Goal: Task Accomplishment & Management: Manage account settings

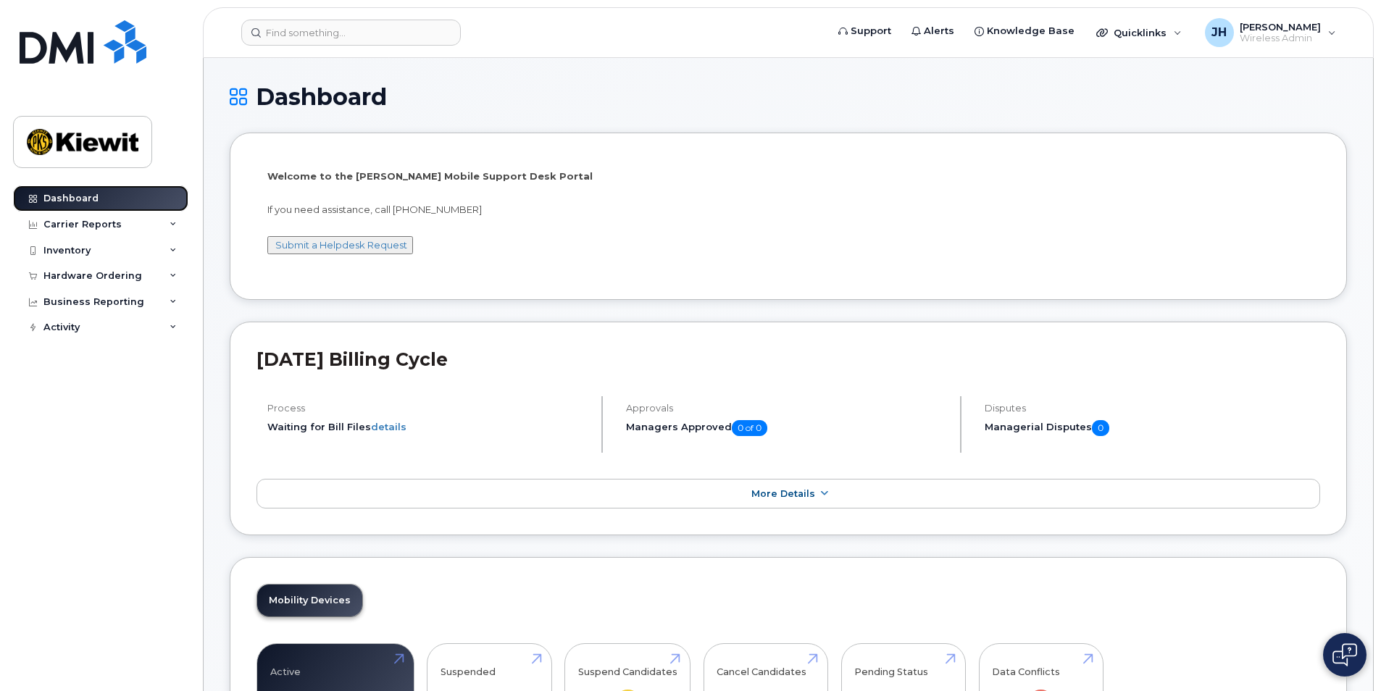
click at [103, 199] on link "Dashboard" at bounding box center [100, 199] width 175 height 26
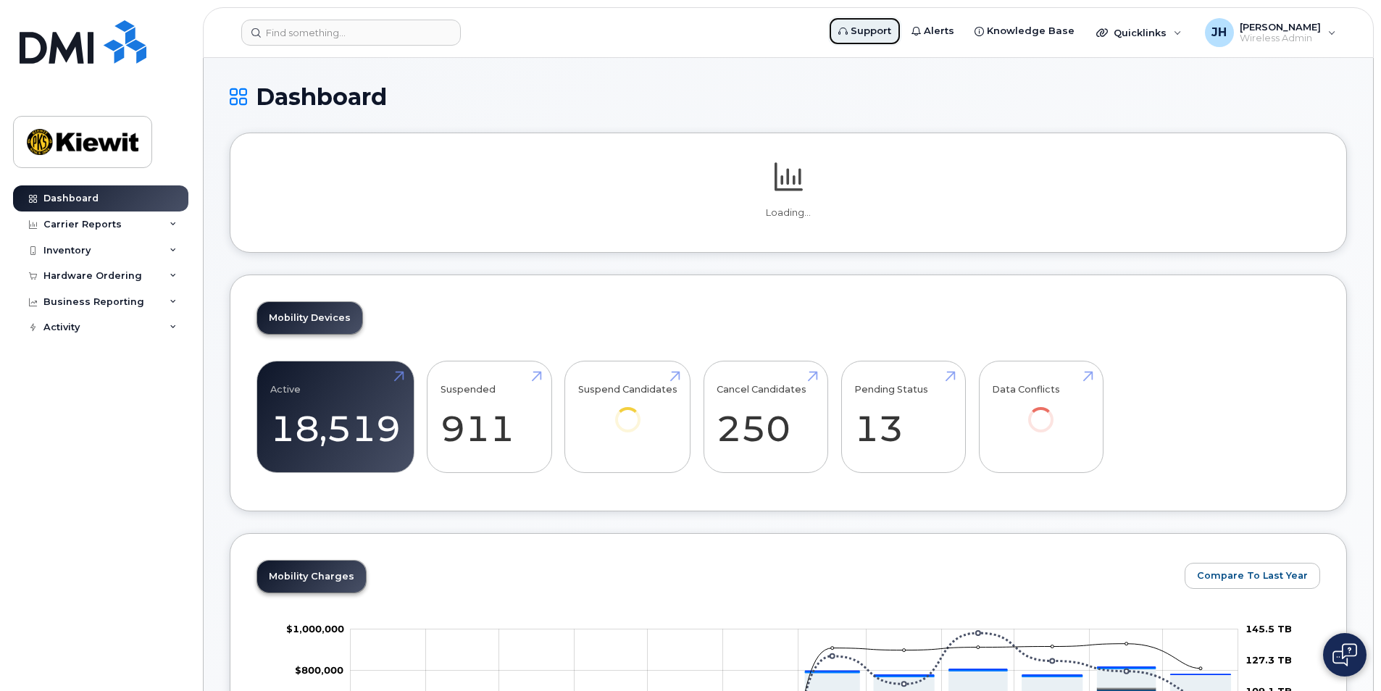
click at [883, 26] on span "Support" at bounding box center [871, 31] width 41 height 14
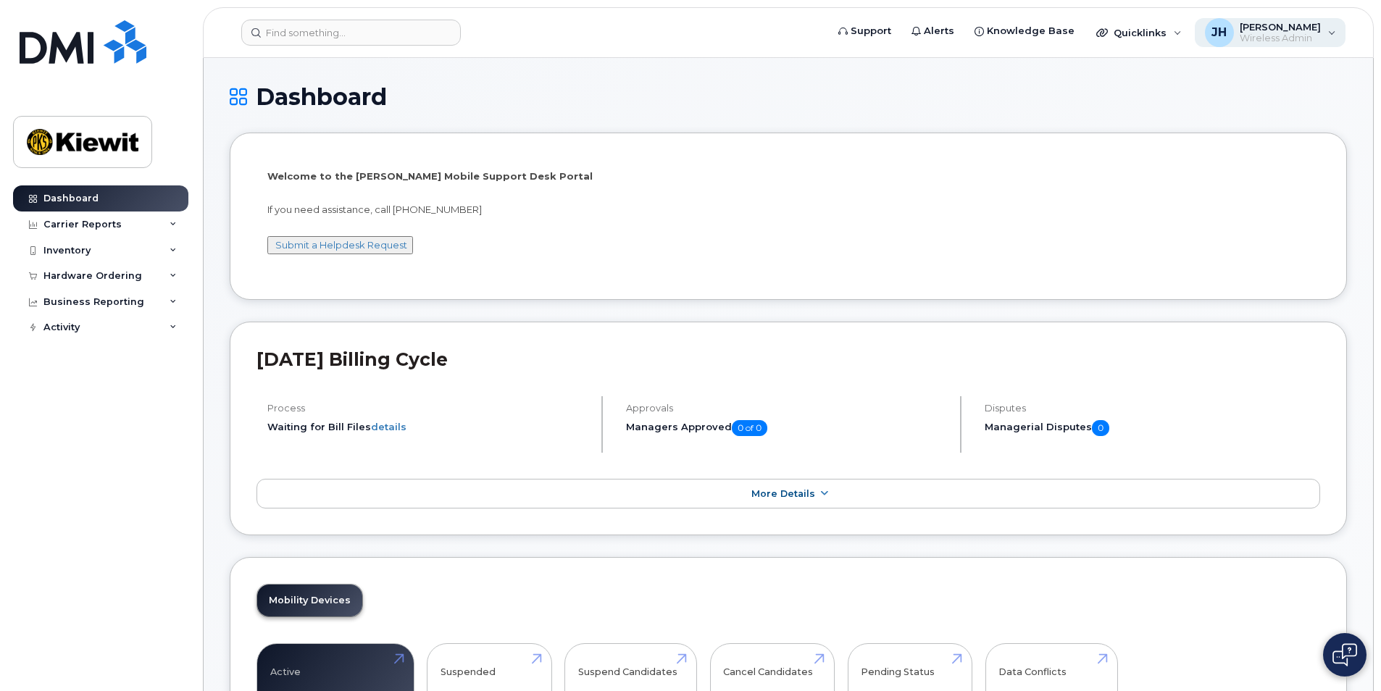
click at [1278, 33] on span "Wireless Admin" at bounding box center [1280, 39] width 81 height 12
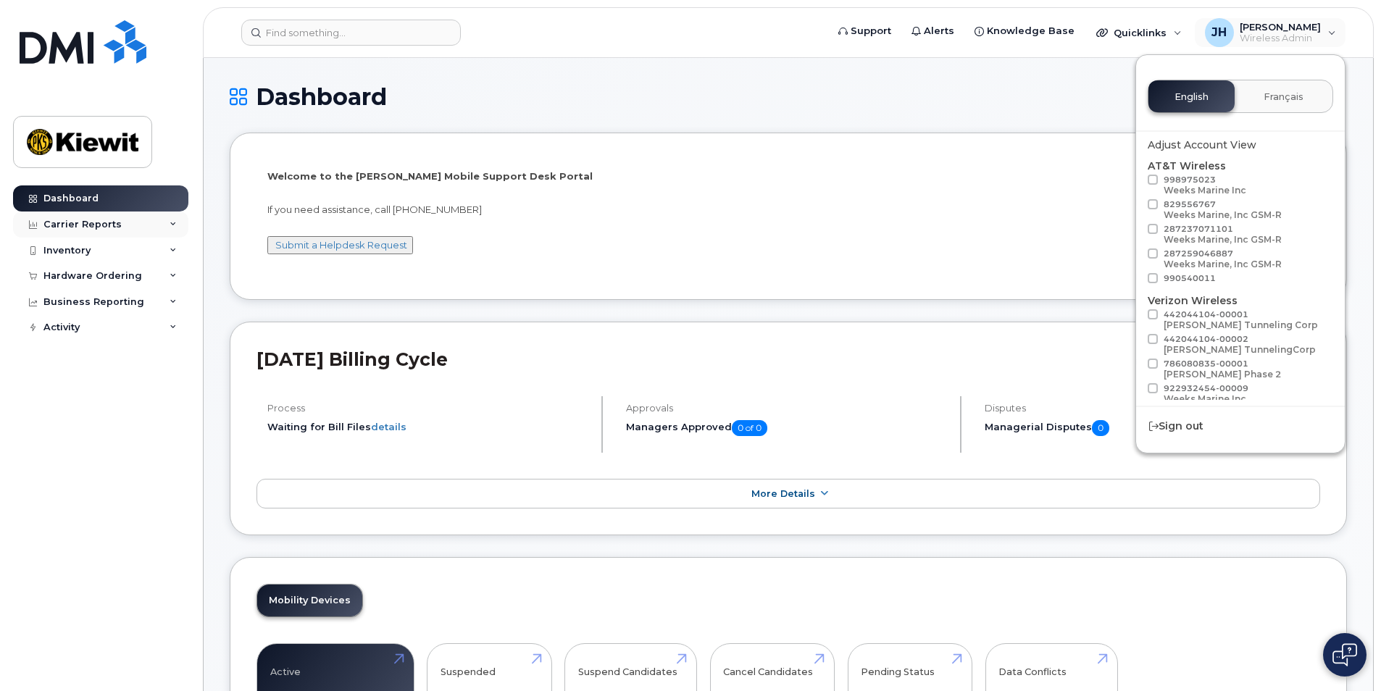
click at [132, 229] on div "Carrier Reports" at bounding box center [100, 225] width 175 height 26
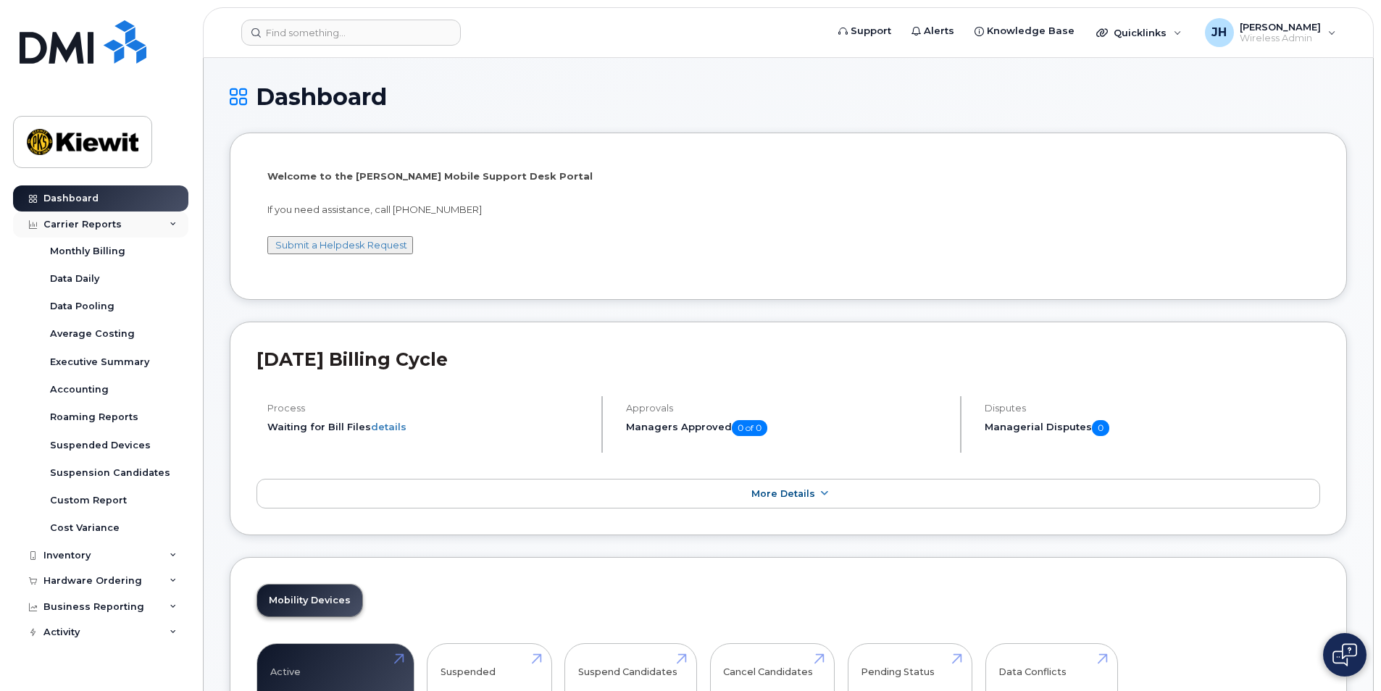
click at [132, 229] on div "Carrier Reports" at bounding box center [100, 225] width 175 height 26
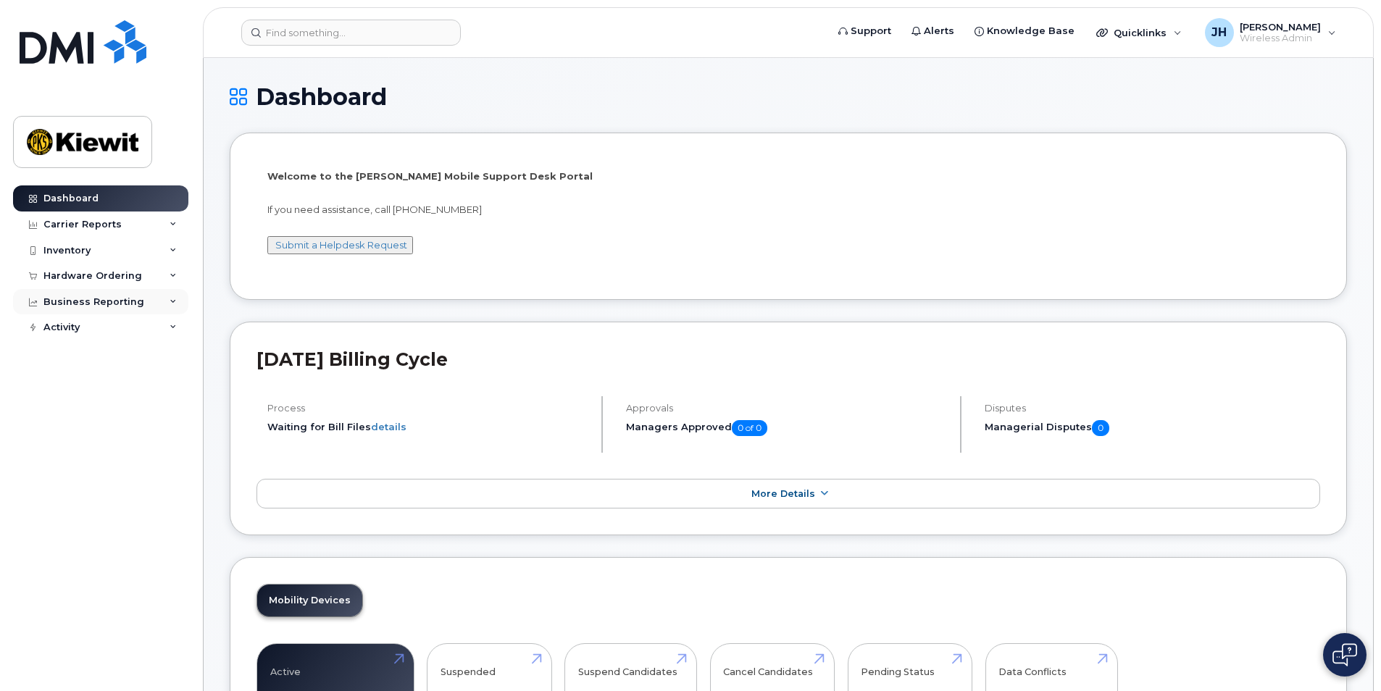
click at [164, 304] on div "Business Reporting" at bounding box center [100, 302] width 175 height 26
click at [164, 334] on div "Activity" at bounding box center [100, 327] width 175 height 26
click at [359, 245] on link "Submit a Helpdesk Request" at bounding box center [341, 245] width 132 height 12
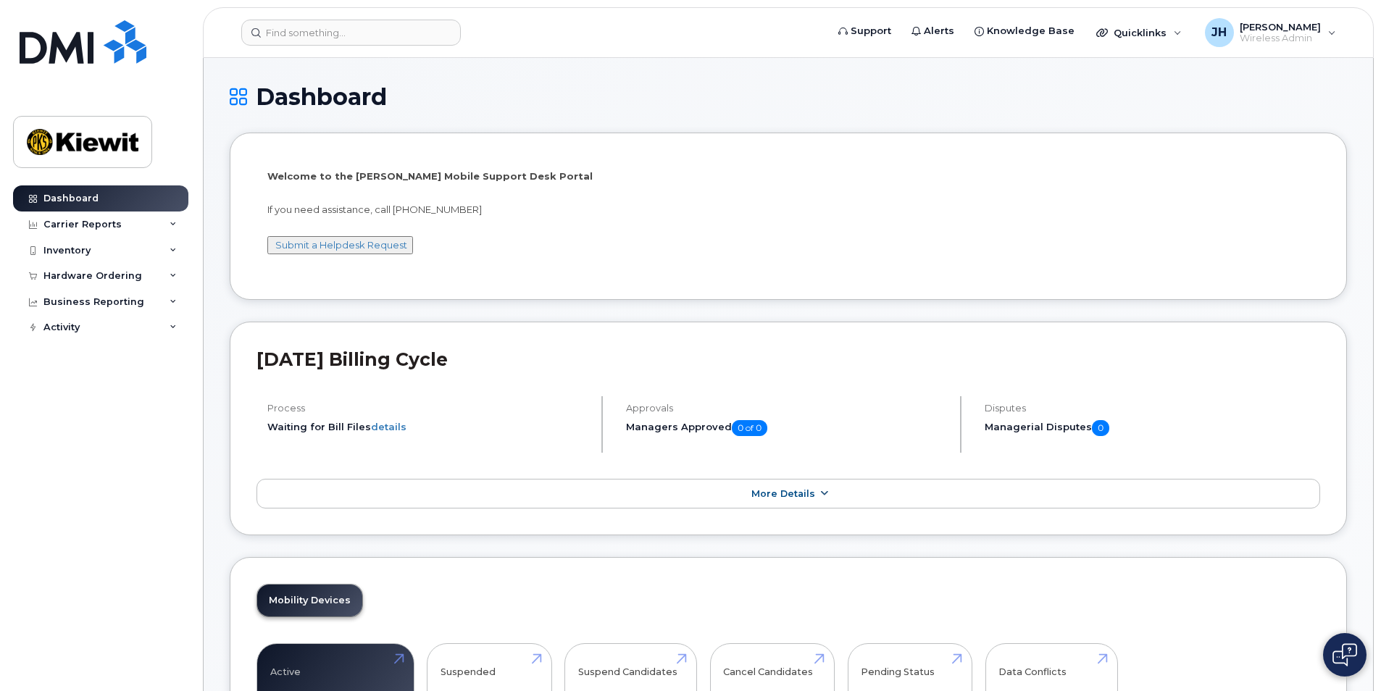
click at [746, 499] on link "More Details" at bounding box center [789, 494] width 1064 height 30
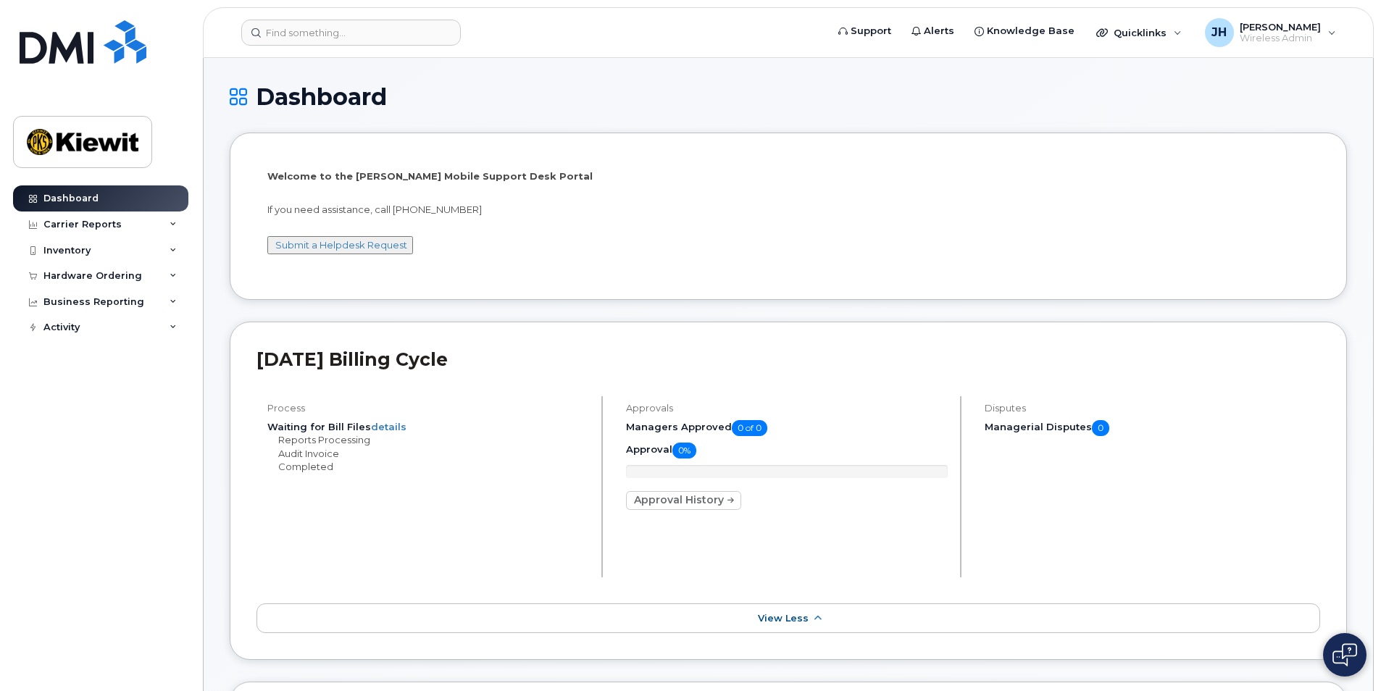
click at [722, 641] on div "[DATE] Billing Cycle Process Waiting for Bill Files details Reports Processing …" at bounding box center [788, 491] width 1117 height 339
drag, startPoint x: 720, startPoint y: 633, endPoint x: 715, endPoint y: 622, distance: 12.0
click at [720, 633] on link "View Less" at bounding box center [789, 619] width 1064 height 30
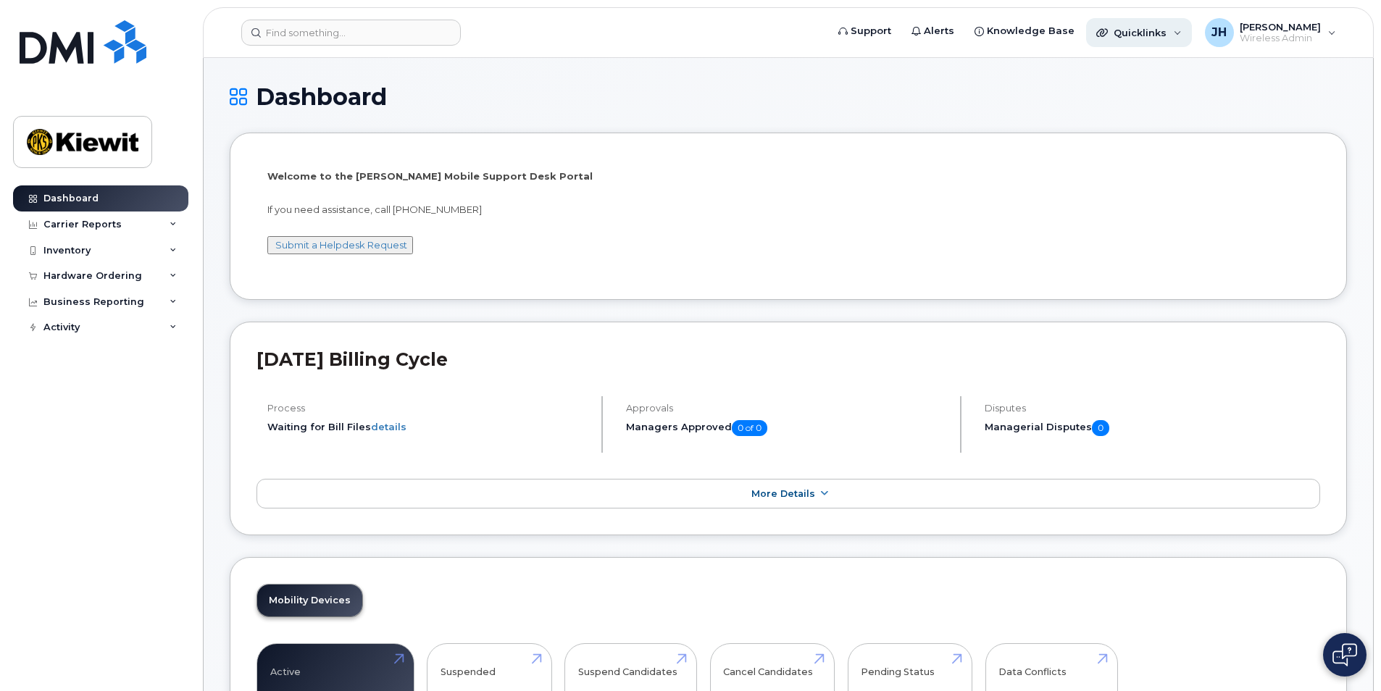
click at [1167, 33] on span "Quicklinks" at bounding box center [1140, 33] width 53 height 12
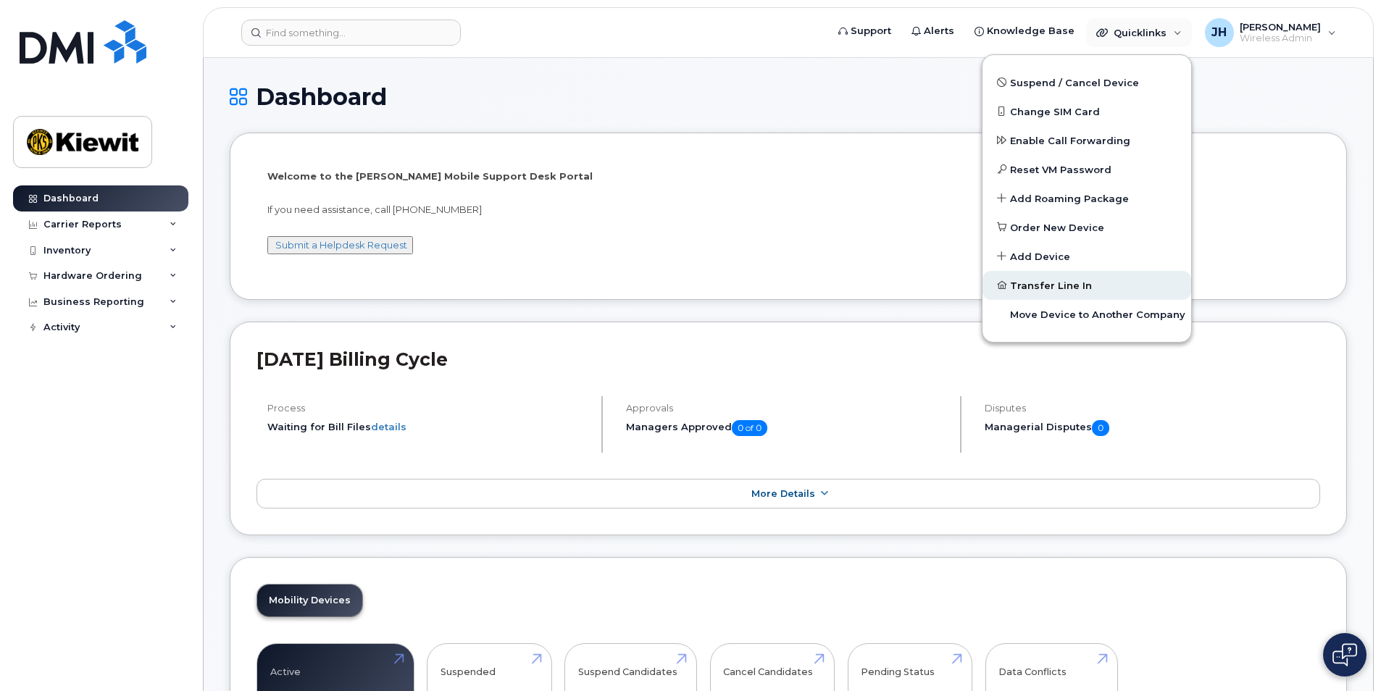
click at [1096, 288] on link "Transfer Line In" at bounding box center [1087, 285] width 209 height 29
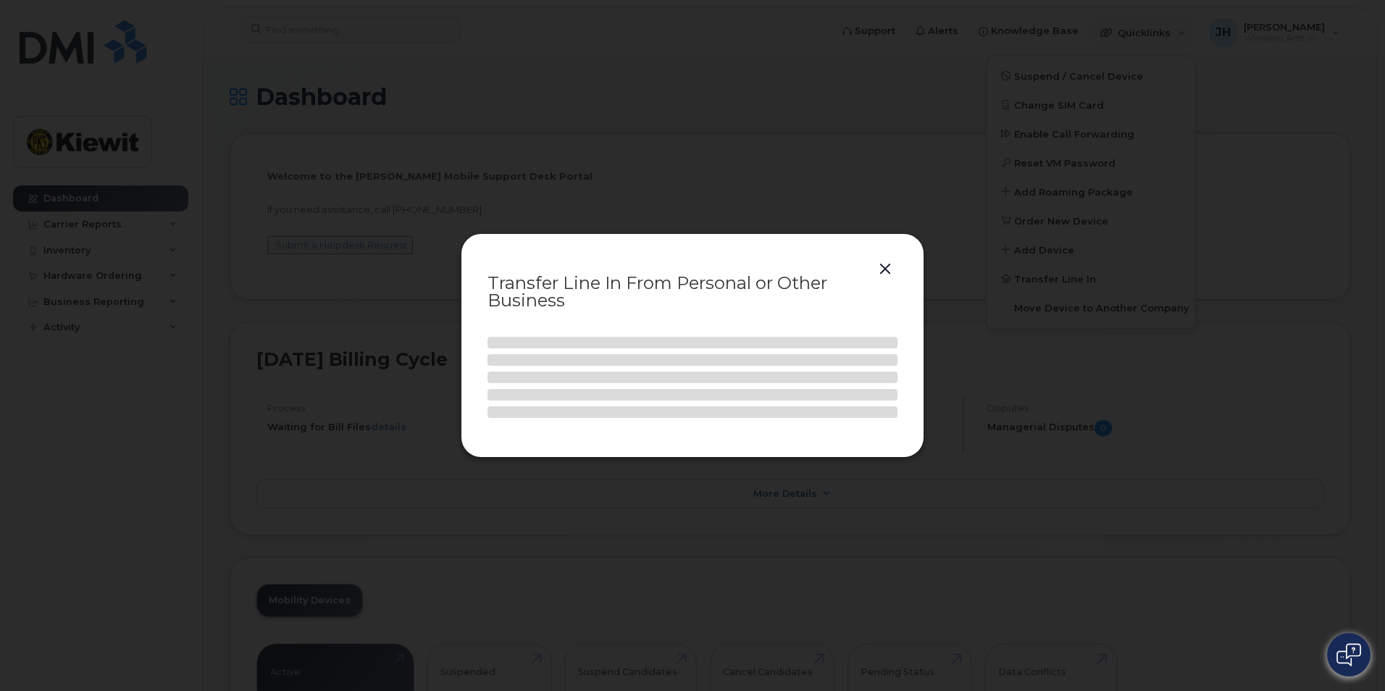
select select
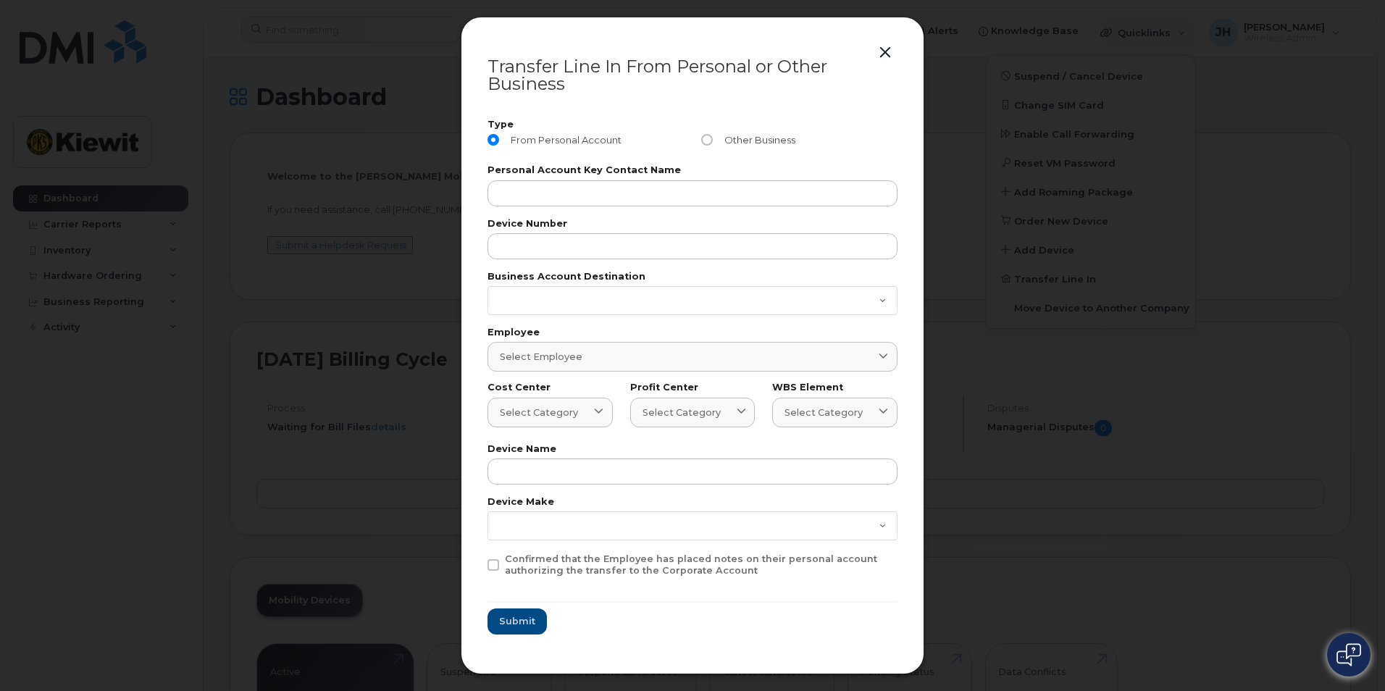
click at [788, 207] on form "Type From Personal Account Other Business Personal Account Key Contact Name Dev…" at bounding box center [693, 377] width 410 height 514
click at [583, 416] on div "Select category" at bounding box center [550, 413] width 101 height 14
click at [680, 412] on span "Select category" at bounding box center [682, 413] width 78 height 14
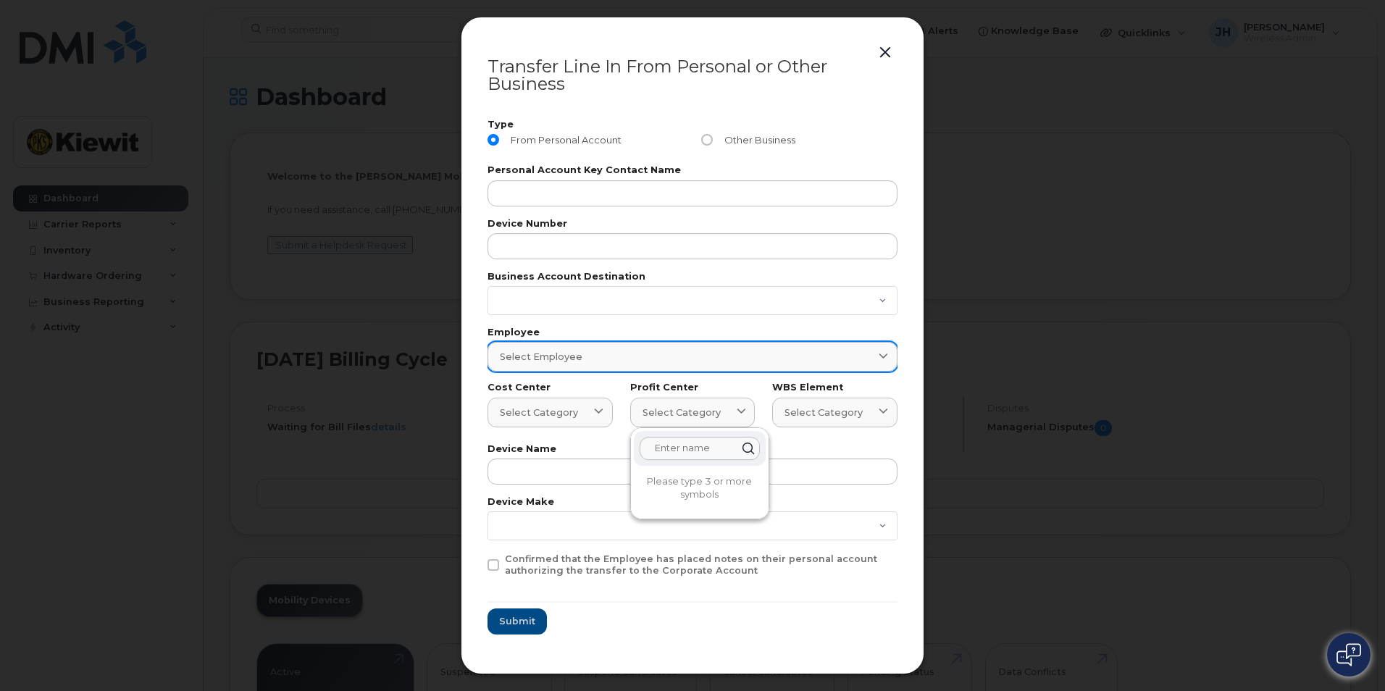
click at [679, 355] on div "Select employee" at bounding box center [692, 357] width 385 height 14
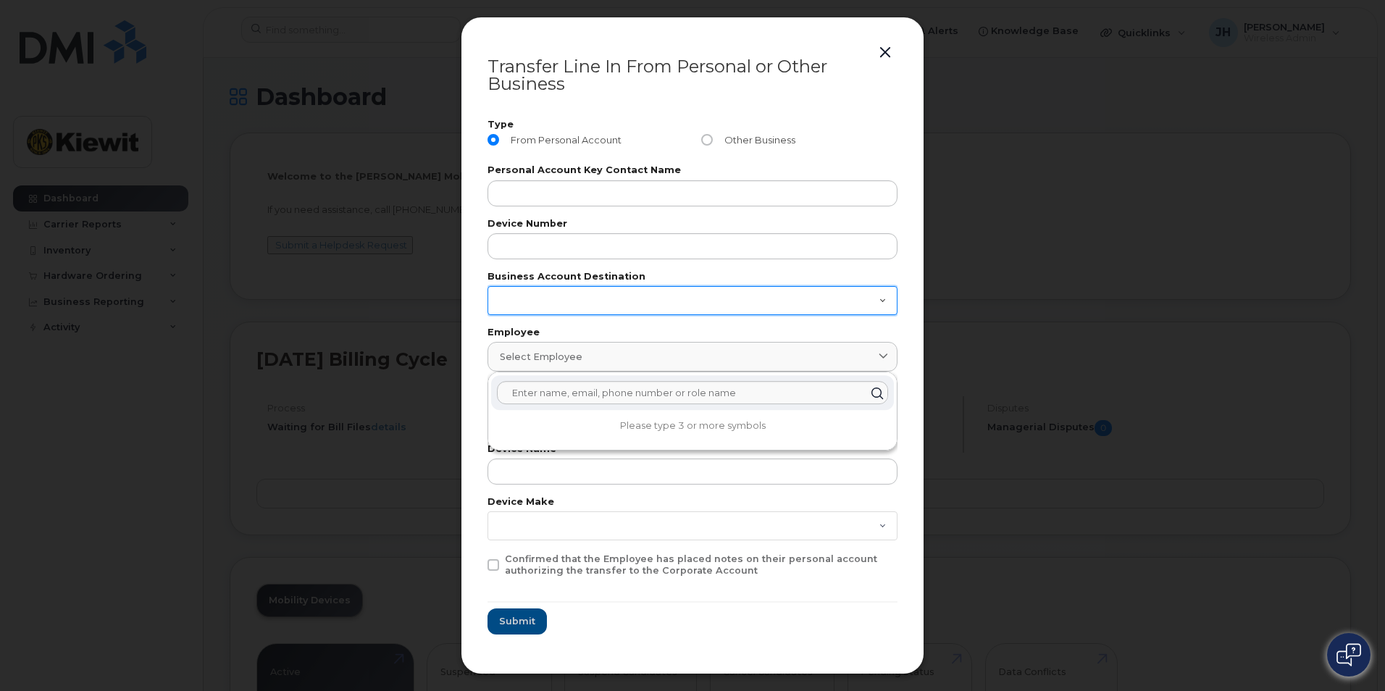
click at [704, 304] on select "998975023 442044104-00001 442044104-00002 829556767 287237071101 786080835-0000…" at bounding box center [693, 300] width 410 height 29
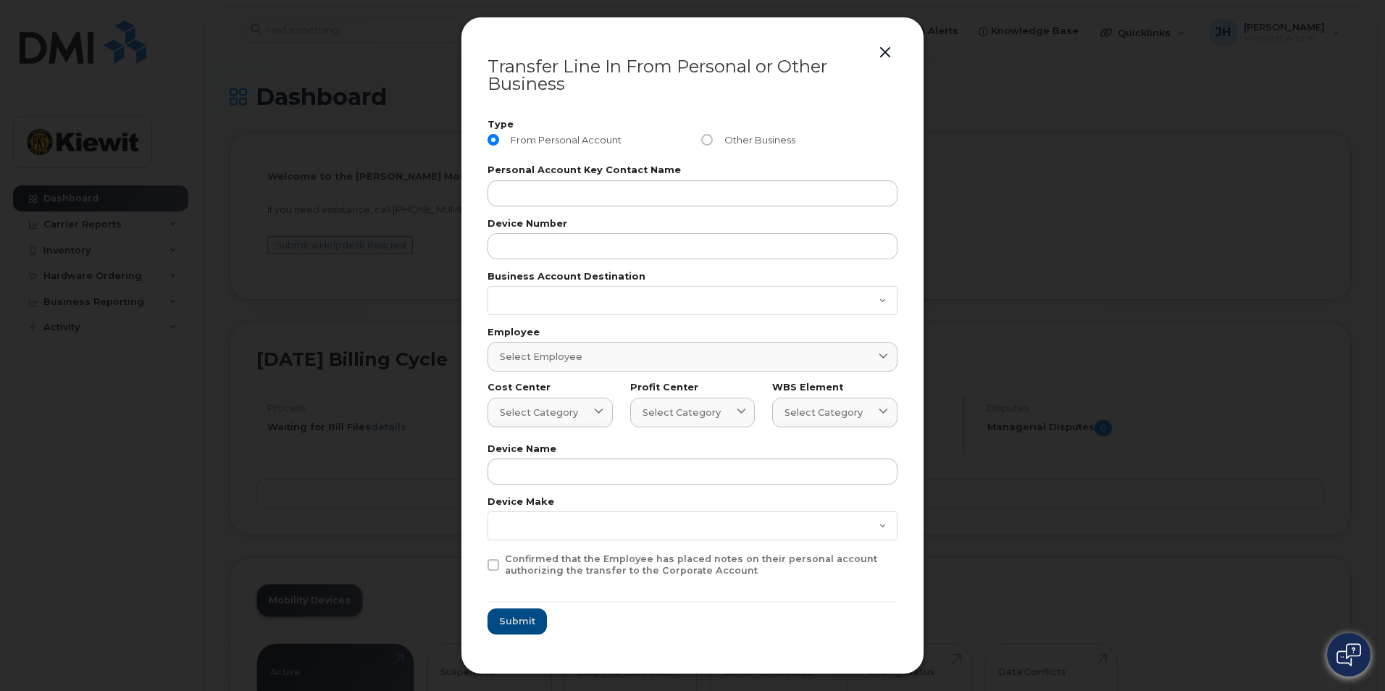
click at [883, 50] on button "button" at bounding box center [886, 53] width 22 height 20
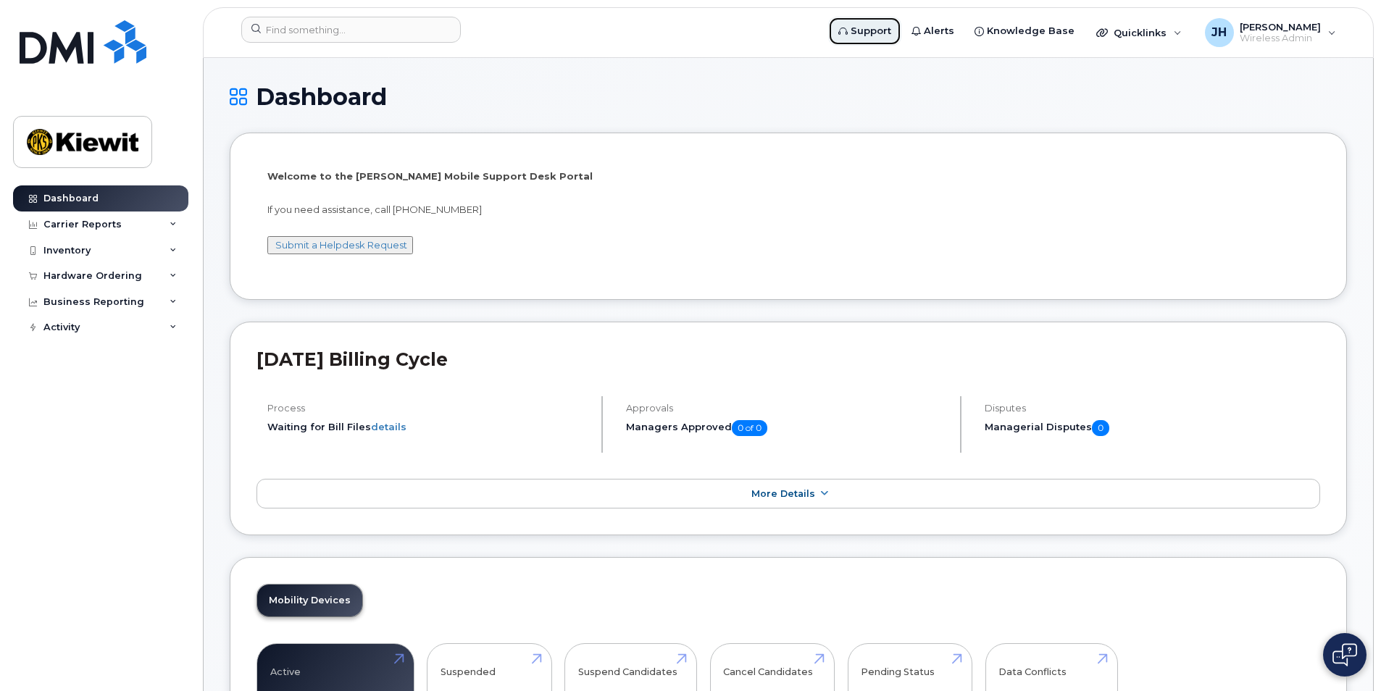
click at [874, 33] on span "Support" at bounding box center [871, 31] width 41 height 14
click at [1062, 41] on link "Knowledge Base" at bounding box center [1024, 31] width 120 height 29
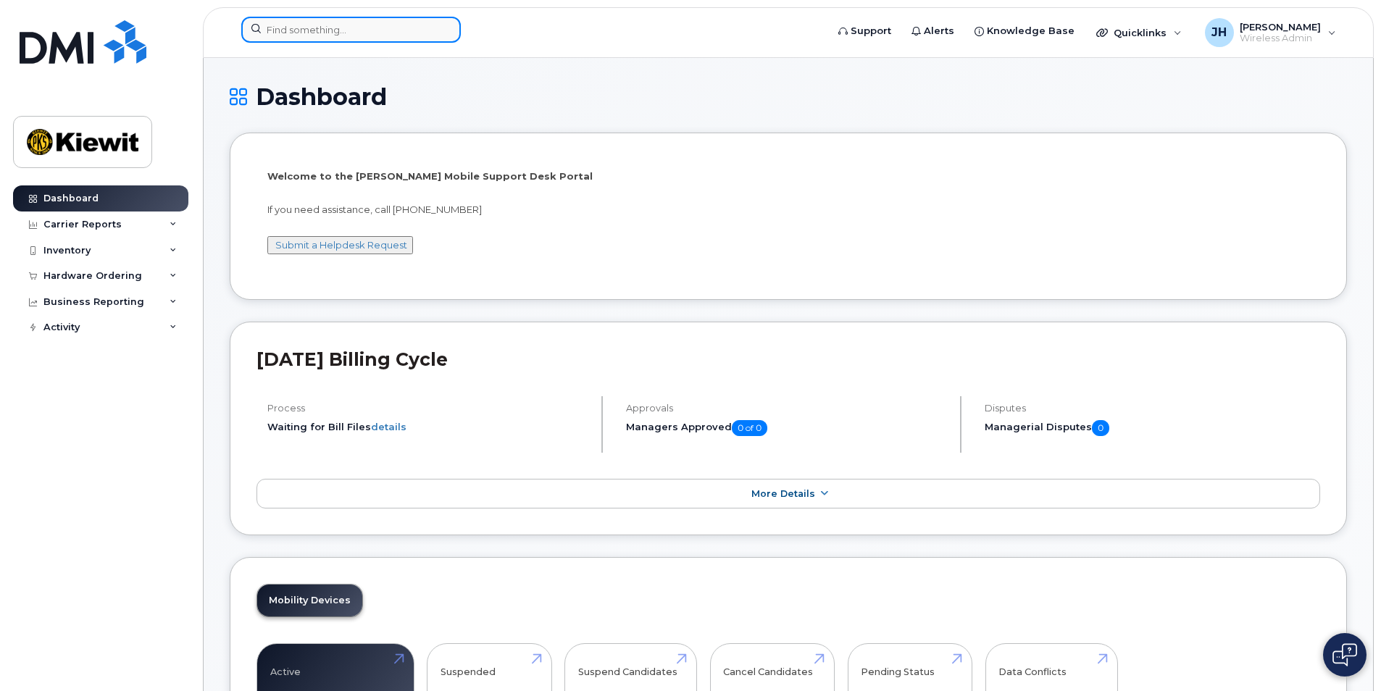
click at [374, 39] on input at bounding box center [351, 30] width 220 height 26
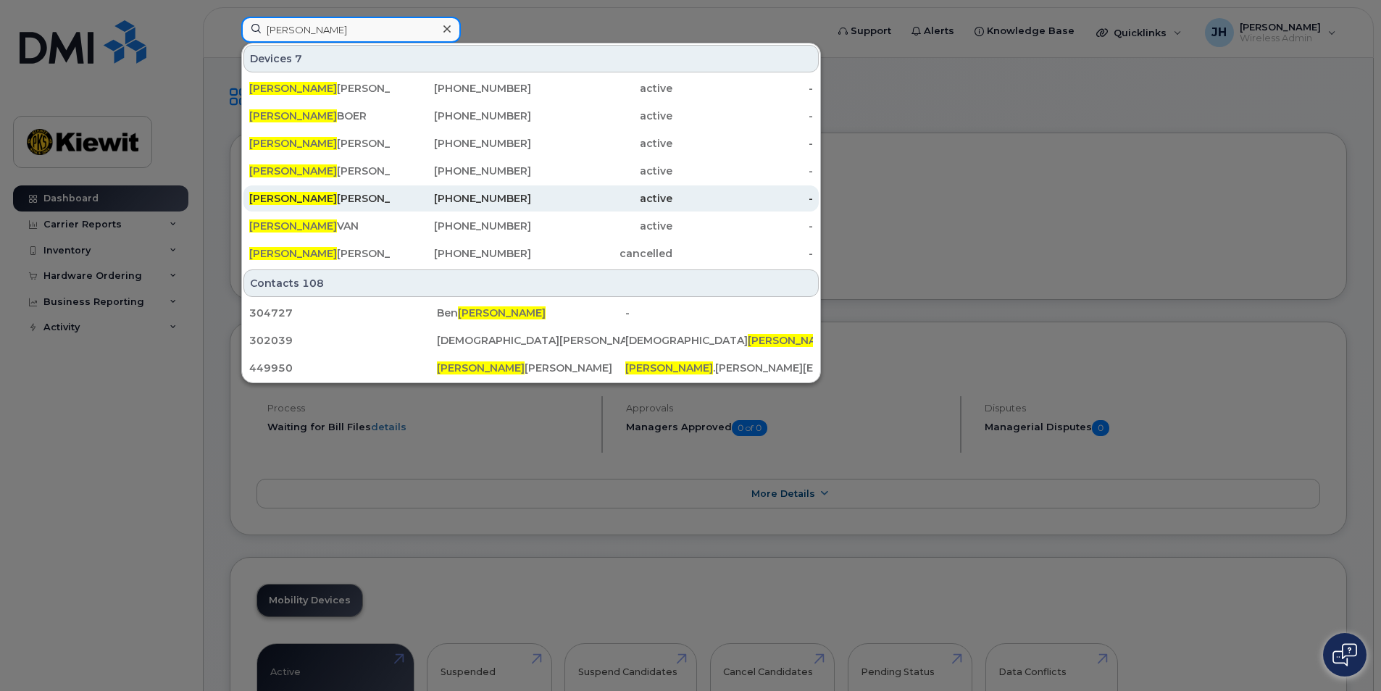
type input "[PERSON_NAME]"
click at [670, 199] on div "active" at bounding box center [601, 198] width 141 height 14
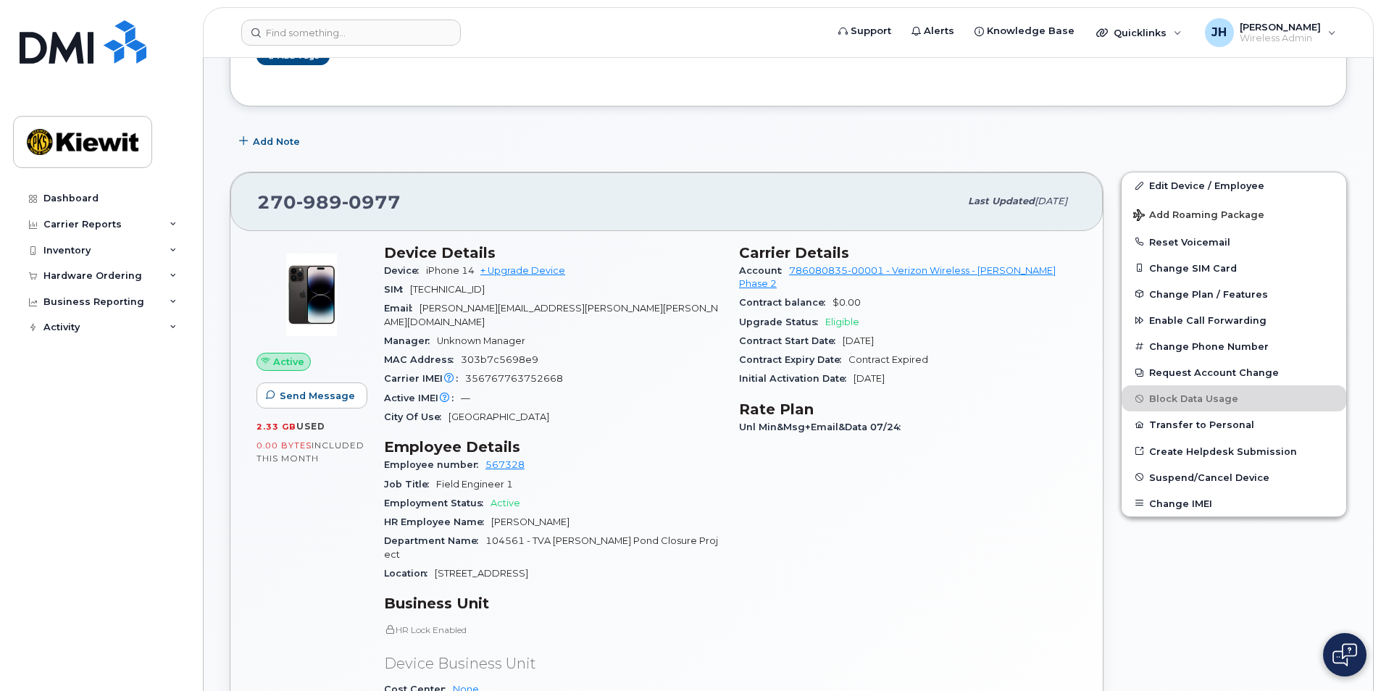
scroll to position [147, 0]
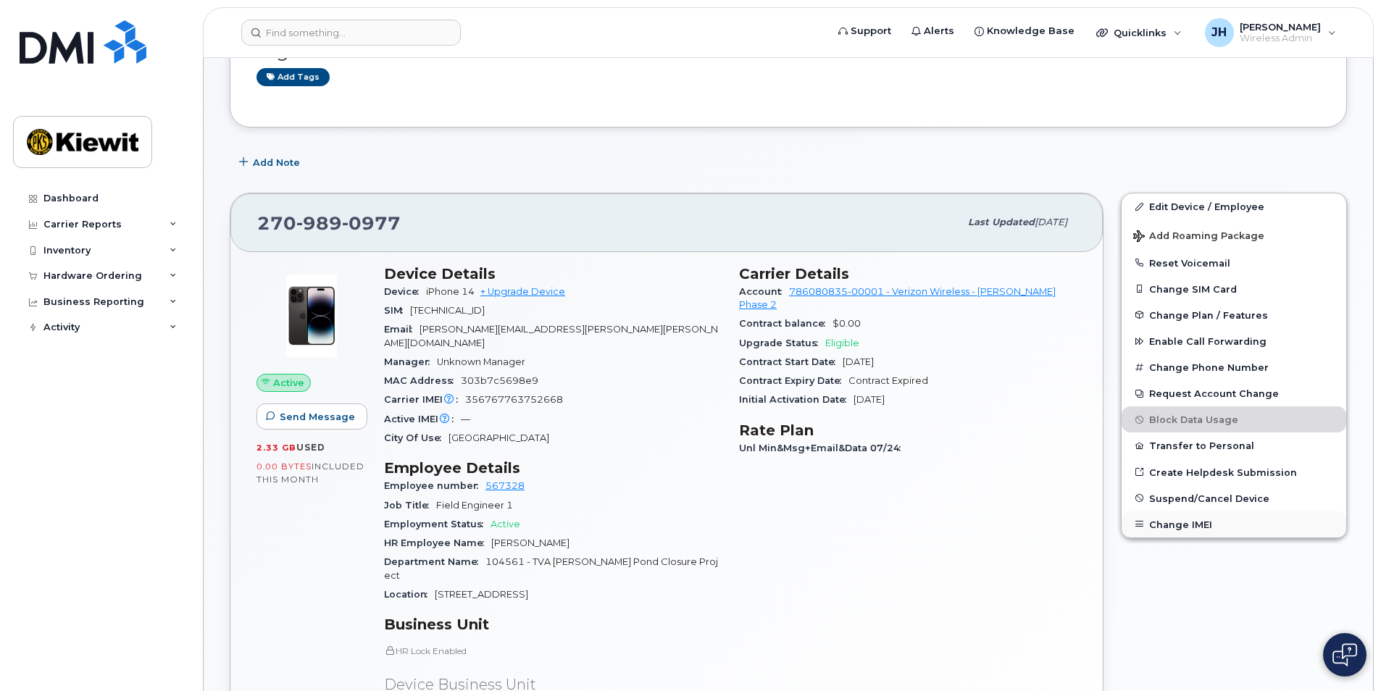
click at [1176, 523] on button "Change IMEI" at bounding box center [1234, 525] width 225 height 26
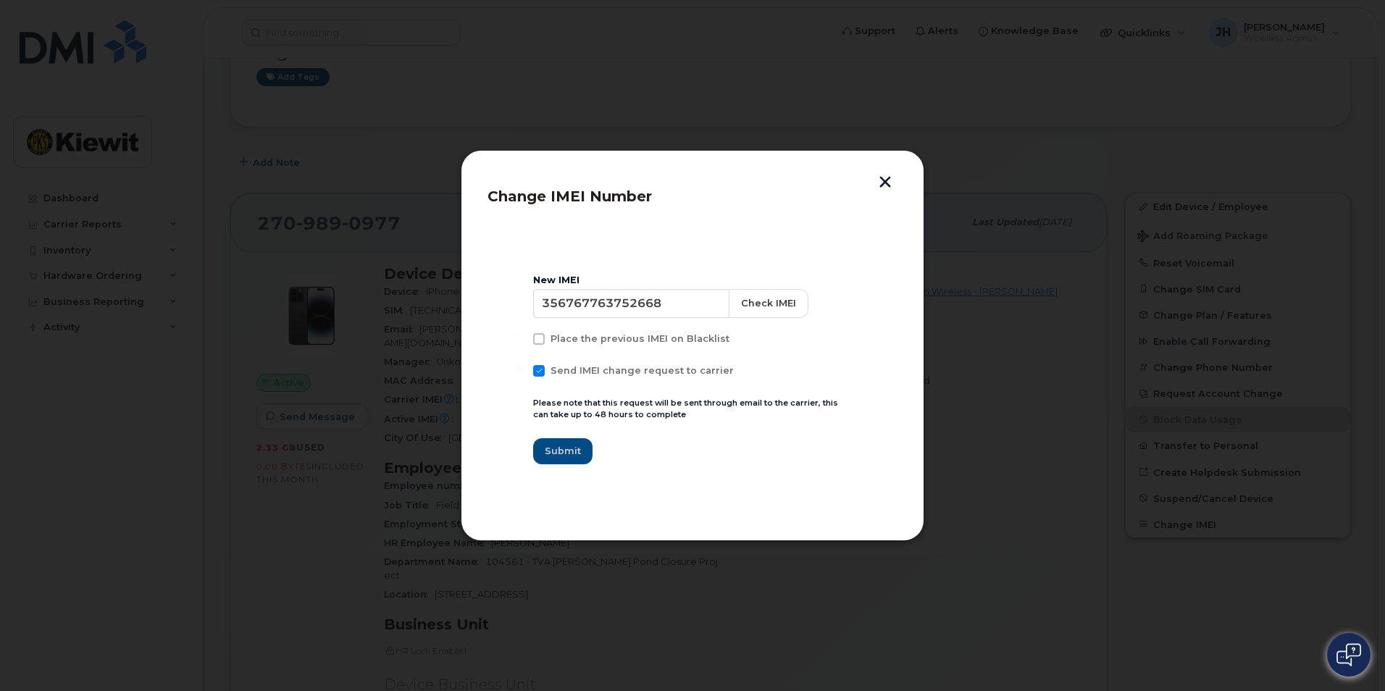
click at [893, 178] on button "button" at bounding box center [886, 183] width 22 height 15
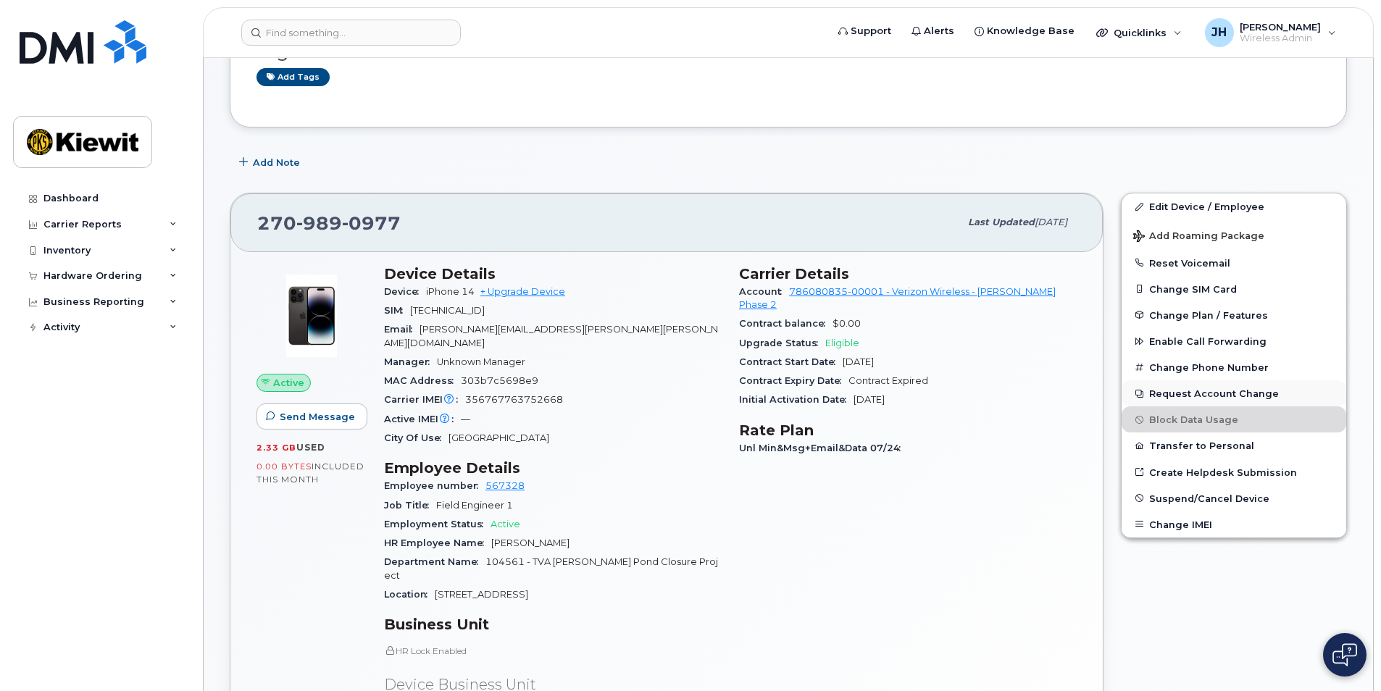
click at [1222, 388] on button "Request Account Change" at bounding box center [1234, 393] width 225 height 26
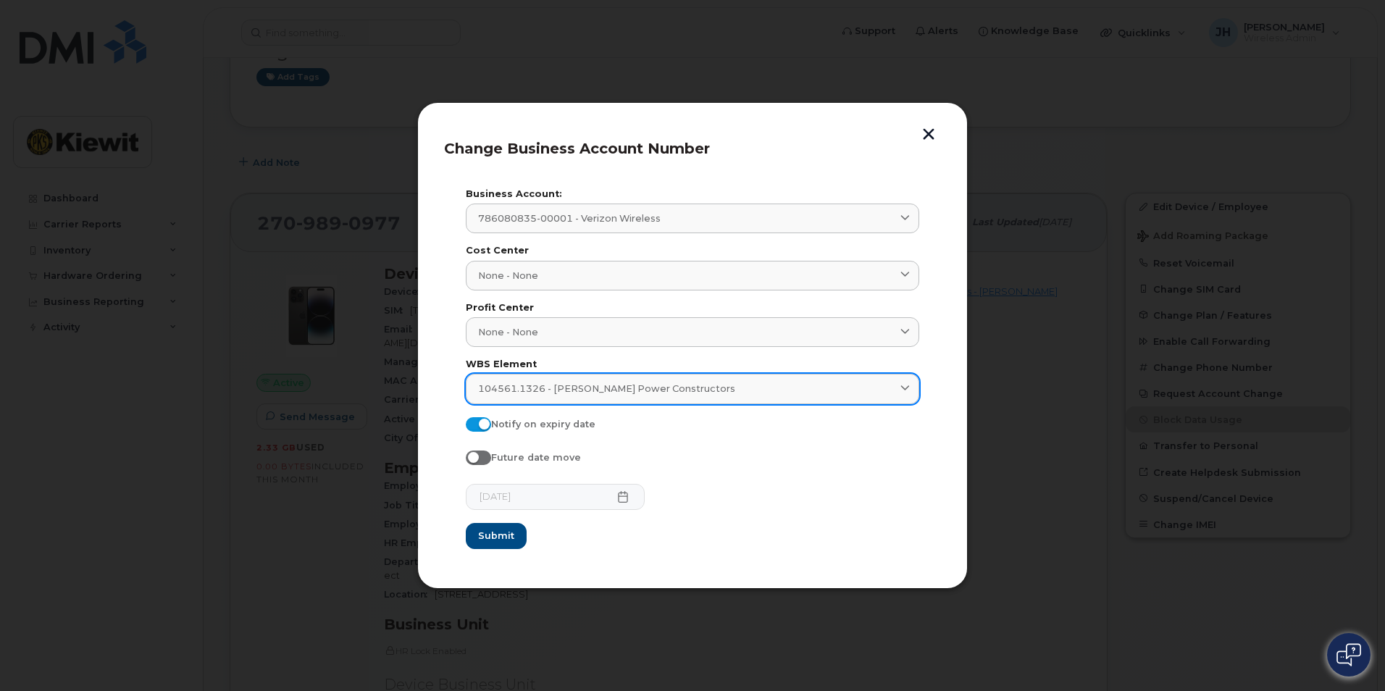
click at [831, 386] on div "104561.1326 - Kiewit Power Constructors" at bounding box center [692, 389] width 429 height 14
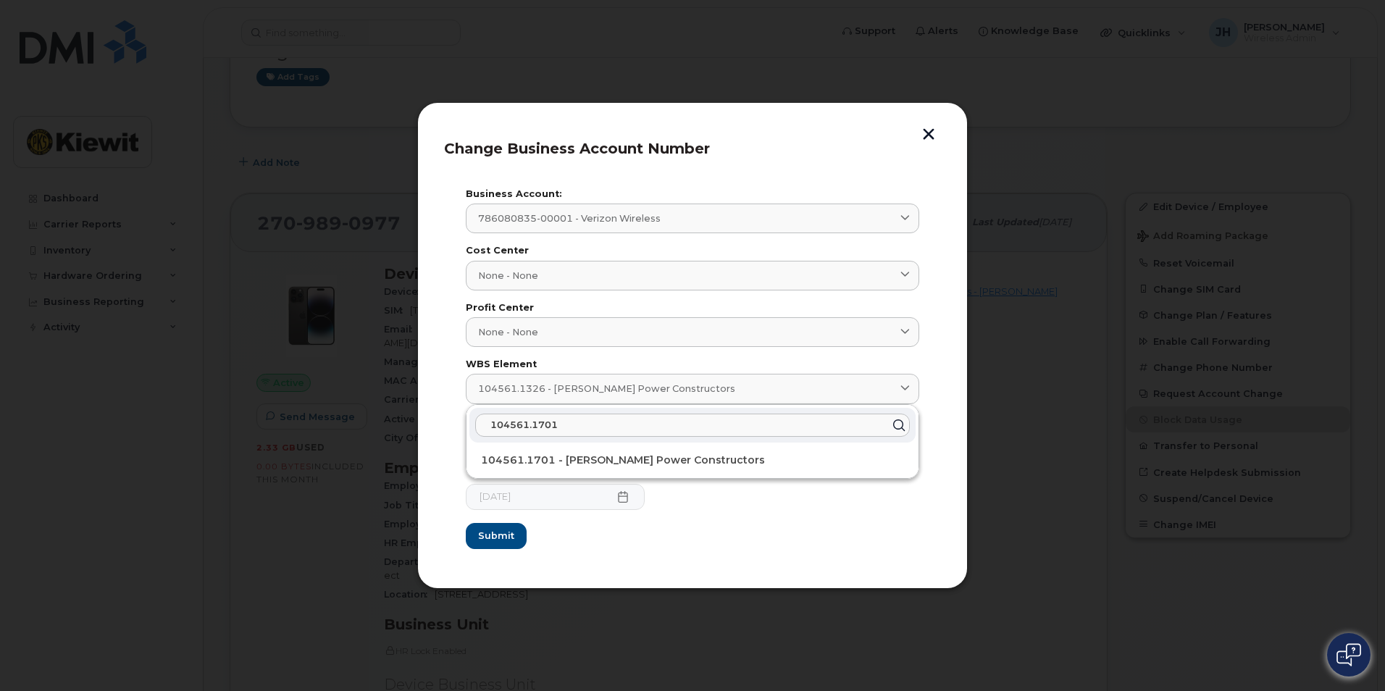
type input "104561.1701"
click at [675, 547] on form "Business Account: 786080835-00001 - Verizon Wireless 998975023 - AT&T Wireless …" at bounding box center [693, 369] width 454 height 359
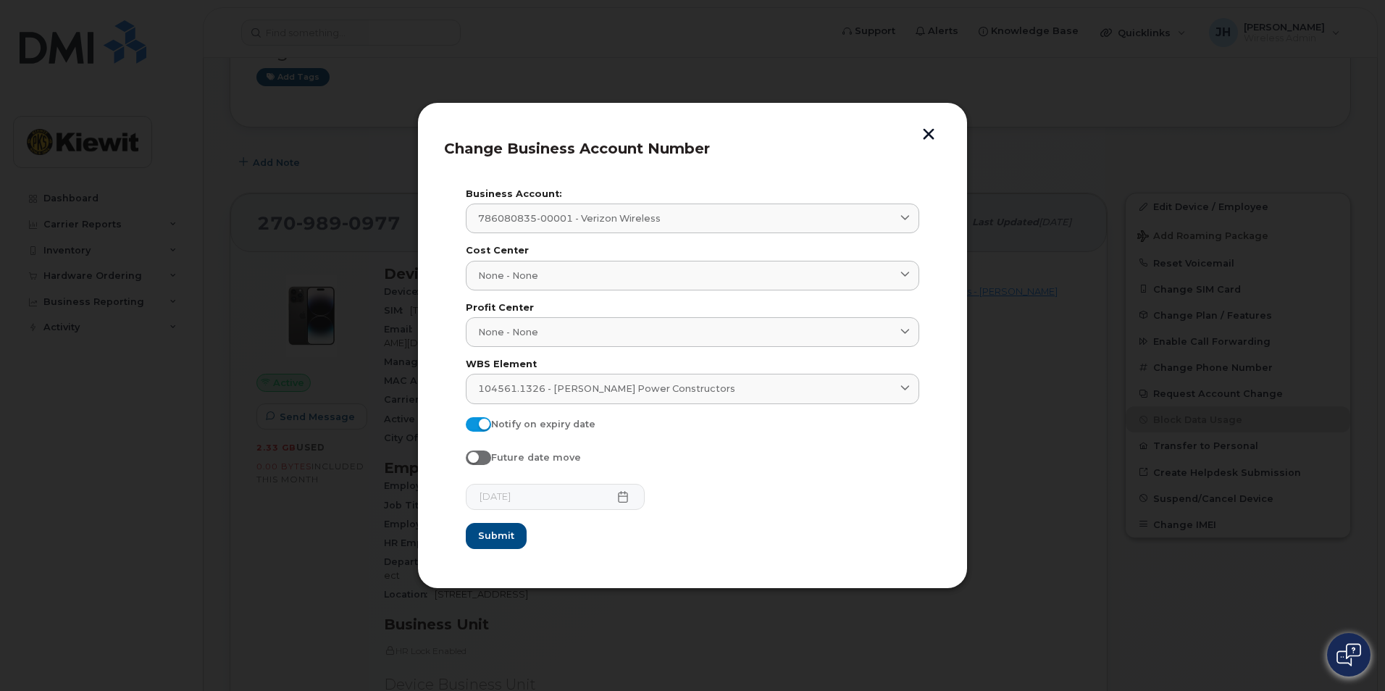
click at [478, 455] on span at bounding box center [478, 458] width 25 height 14
click at [478, 455] on input "Future date move" at bounding box center [472, 457] width 12 height 12
click at [481, 459] on span at bounding box center [478, 458] width 25 height 14
click at [478, 459] on input "Future date move" at bounding box center [472, 457] width 12 height 12
checkbox input "false"
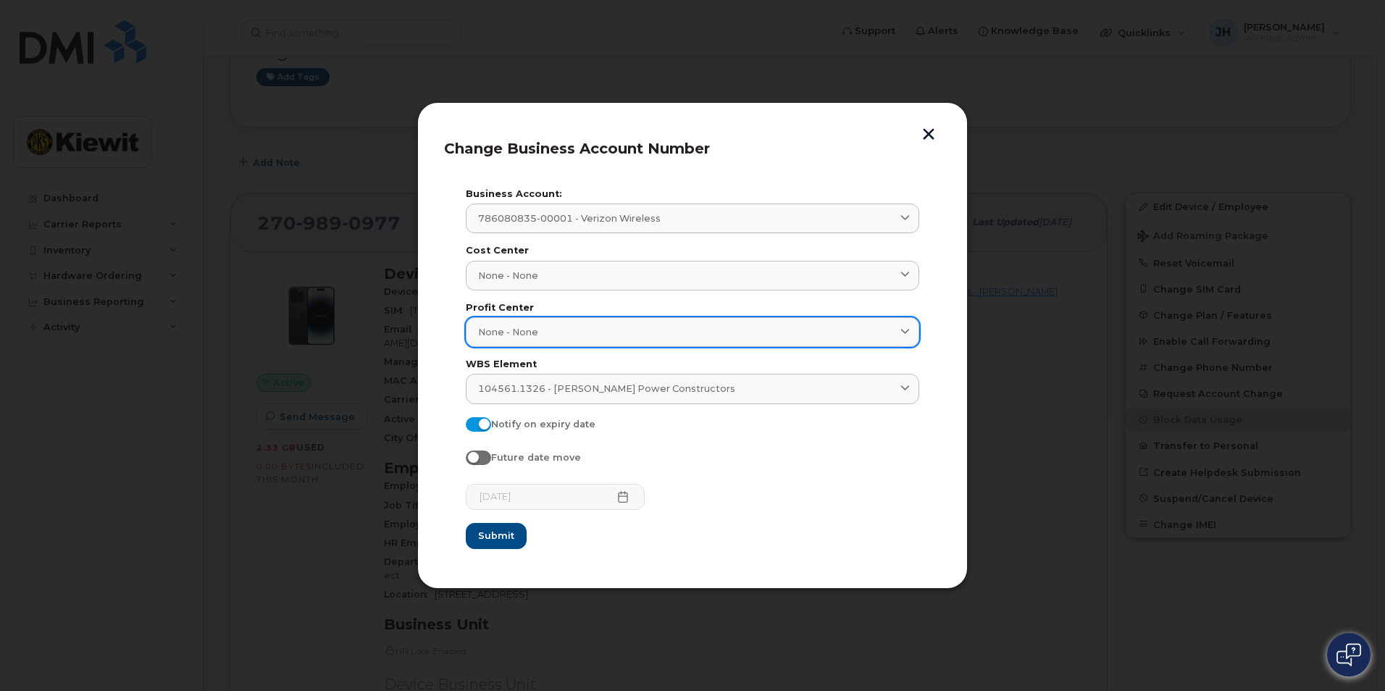
click at [526, 339] on span "None - None" at bounding box center [508, 332] width 60 height 14
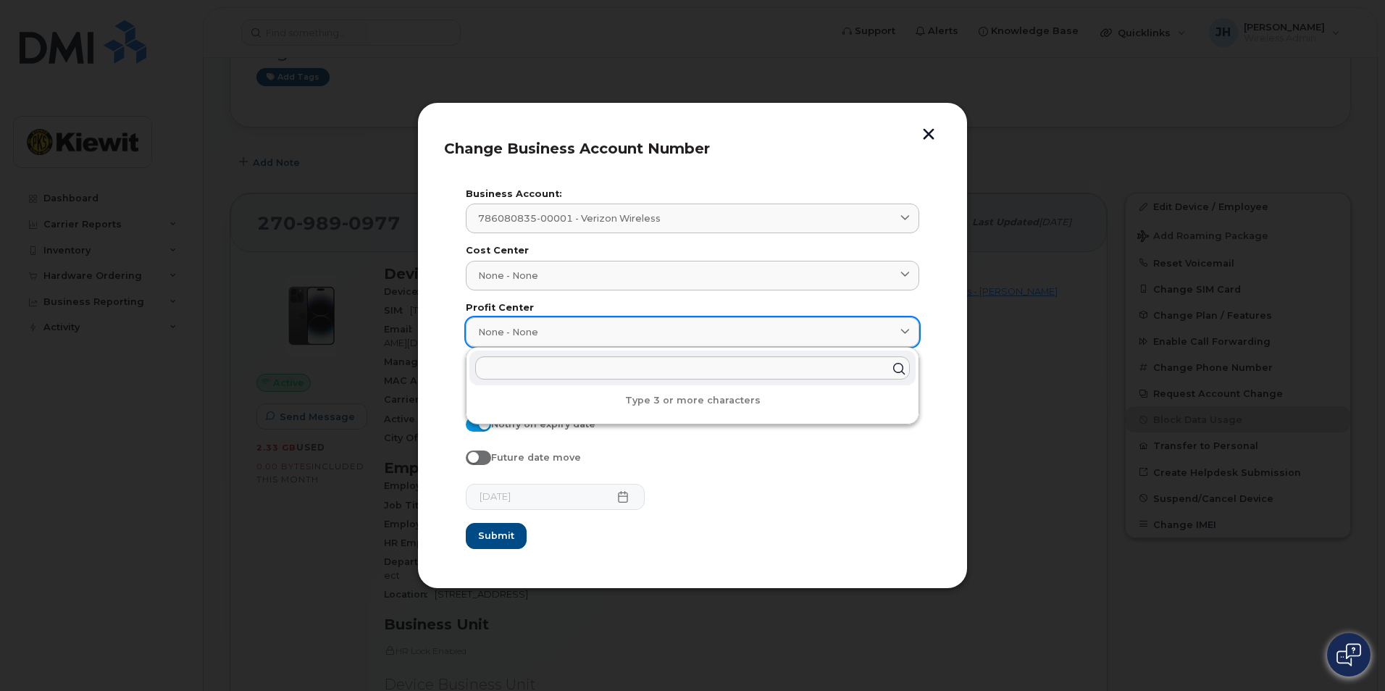
click at [526, 339] on span "None - None" at bounding box center [508, 332] width 60 height 14
click at [816, 525] on form "Business Account: 786080835-00001 - Verizon Wireless 998975023 - AT&T Wireless …" at bounding box center [693, 369] width 454 height 359
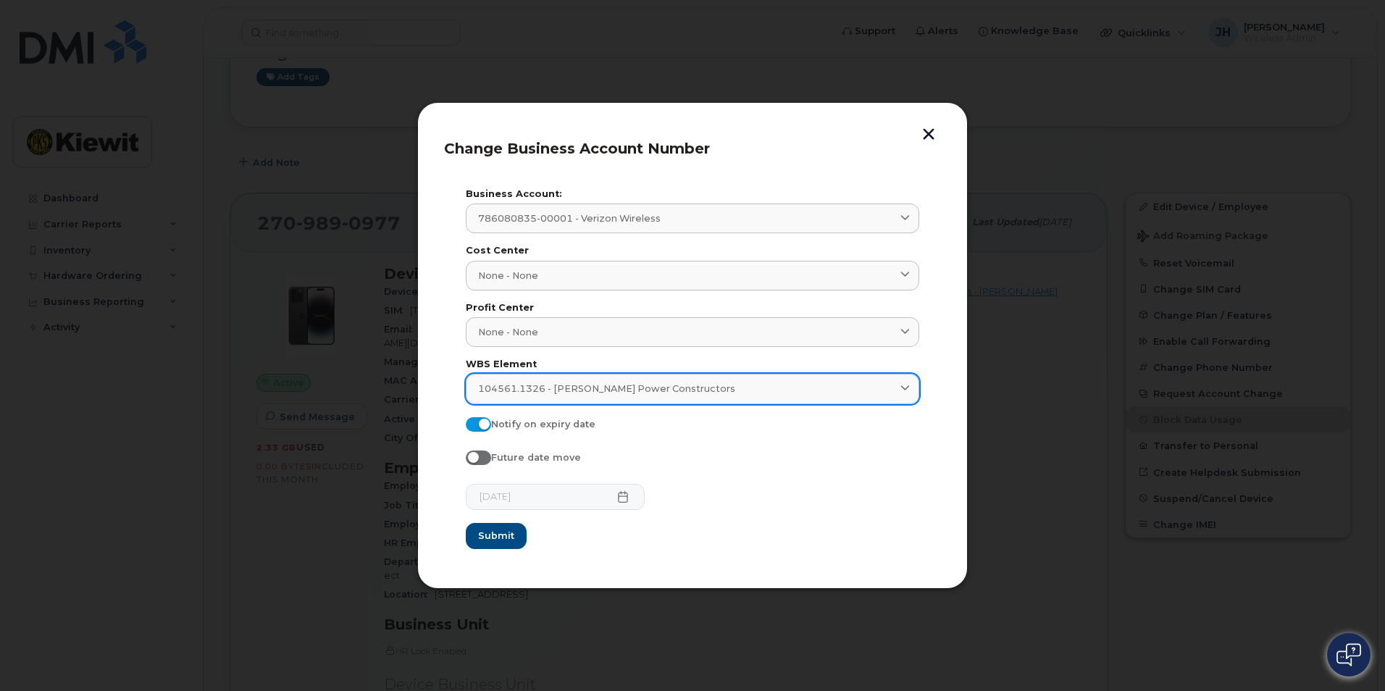
click at [588, 395] on span "104561.1326 - Kiewit Power Constructors" at bounding box center [606, 389] width 257 height 14
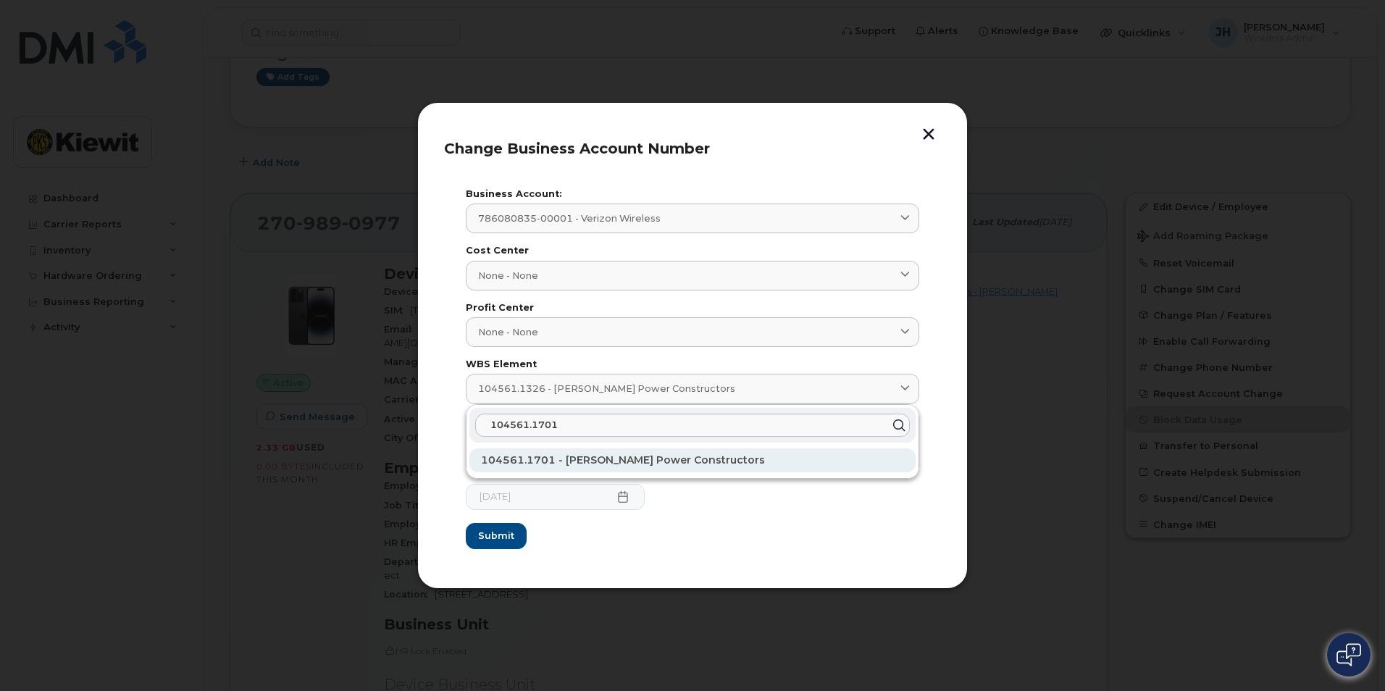
click at [584, 464] on span "104561.1701 - Kiewit Power Constructors" at bounding box center [623, 460] width 284 height 13
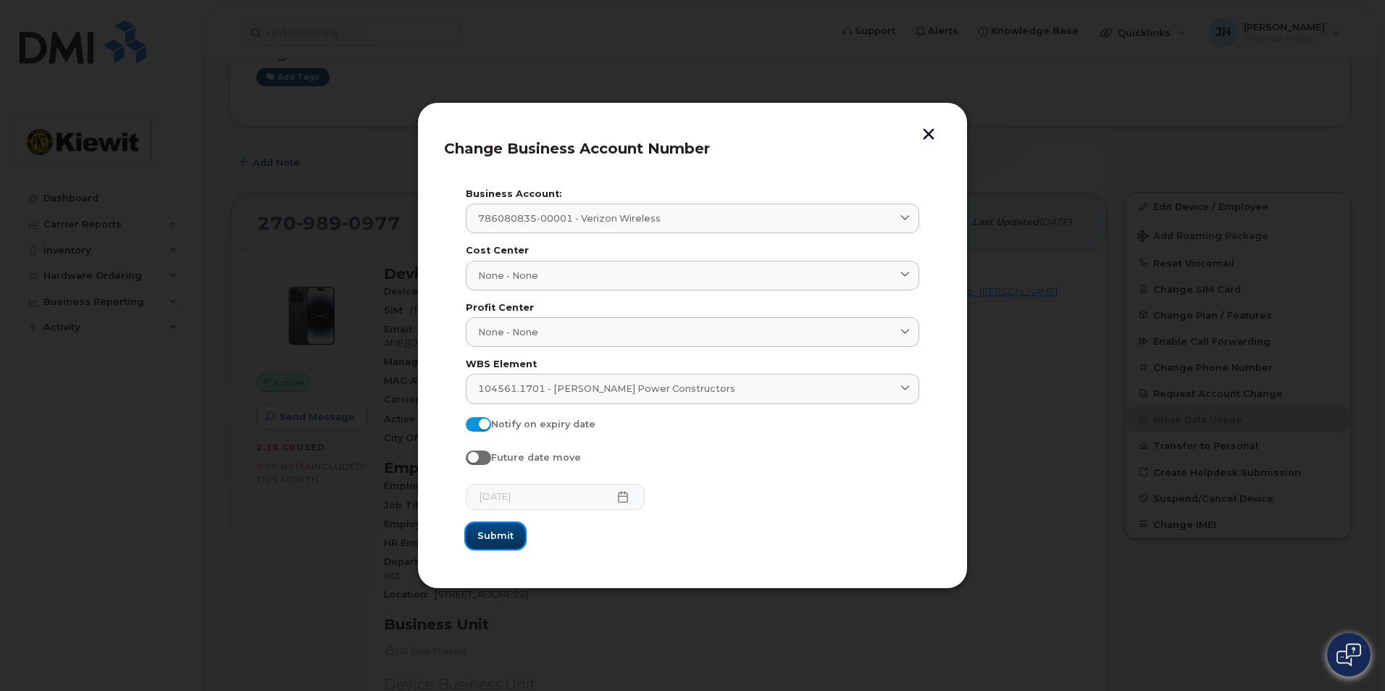
click at [506, 533] on span "Submit" at bounding box center [496, 536] width 36 height 14
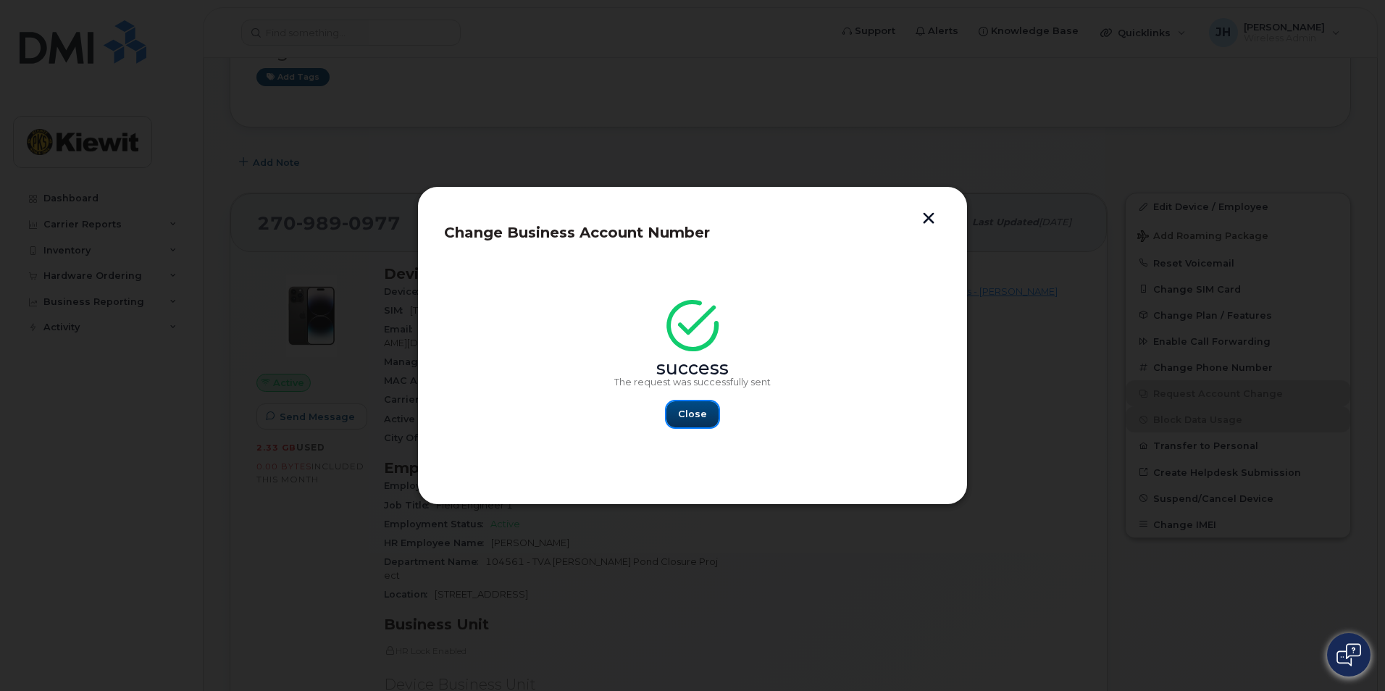
click at [691, 414] on span "Close" at bounding box center [692, 414] width 29 height 14
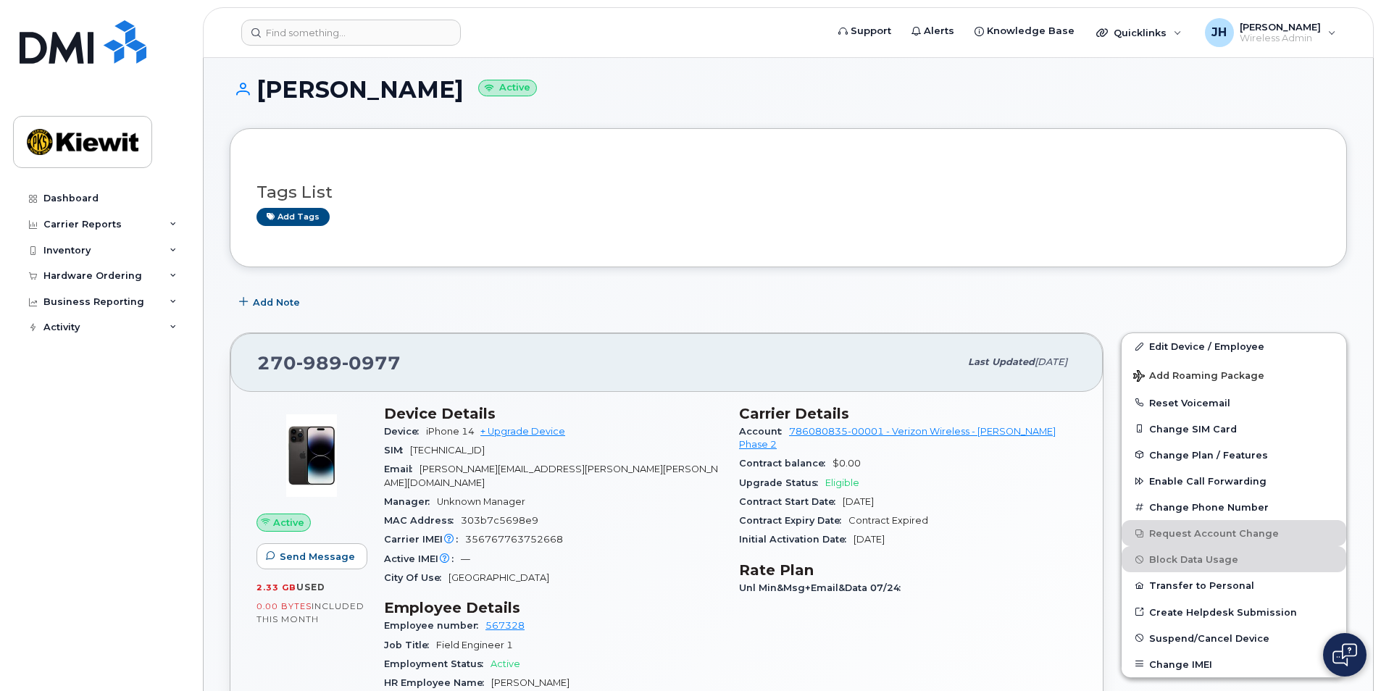
scroll to position [0, 0]
